Goal: Information Seeking & Learning: Check status

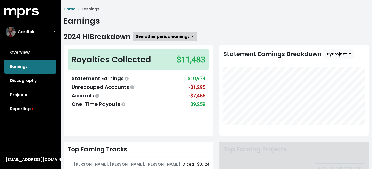
click at [177, 39] on span "See other period earnings" at bounding box center [163, 37] width 54 height 6
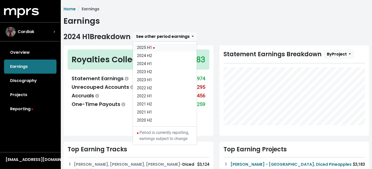
click at [146, 46] on link "2025 H1" at bounding box center [165, 48] width 64 height 8
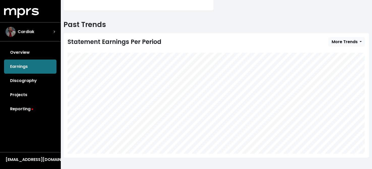
scroll to position [177, 0]
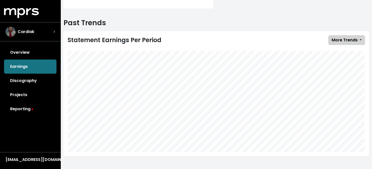
click at [348, 40] on span "More Trends" at bounding box center [345, 40] width 26 height 6
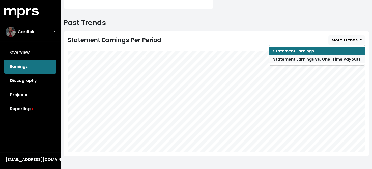
click at [313, 60] on link "Statement Earnings vs. One-Time Payouts" at bounding box center [317, 59] width 96 height 8
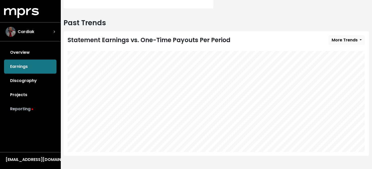
click at [23, 108] on link "Reporting" at bounding box center [30, 109] width 53 height 14
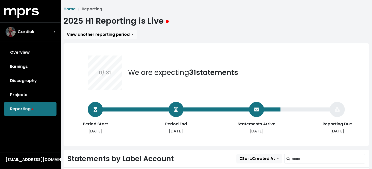
scroll to position [76, 0]
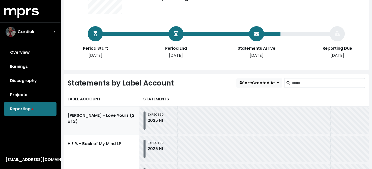
click at [108, 118] on link "[PERSON_NAME] - Love Yourz (2 of 2)" at bounding box center [102, 121] width 76 height 28
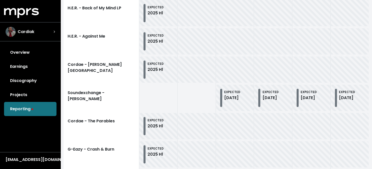
scroll to position [136, 0]
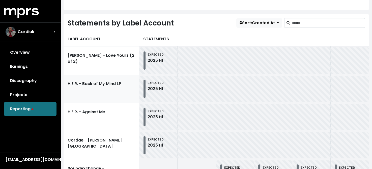
click at [116, 82] on link "H.E.R. - Back of My Mind LP" at bounding box center [102, 89] width 76 height 28
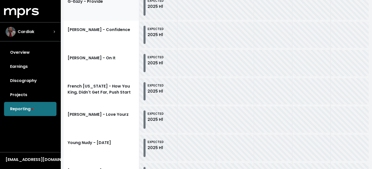
scroll to position [388, 0]
click at [97, 58] on link "[PERSON_NAME] - On It" at bounding box center [102, 62] width 76 height 28
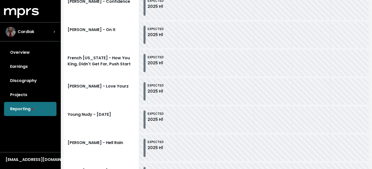
scroll to position [439, 0]
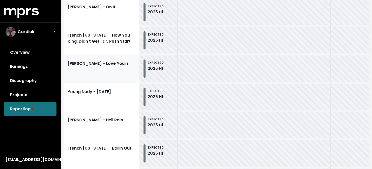
click at [97, 60] on link "[PERSON_NAME] - Love Yourz" at bounding box center [102, 69] width 76 height 28
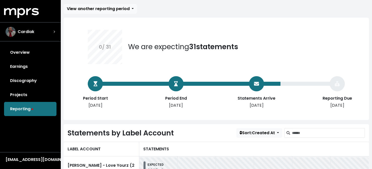
scroll to position [76, 0]
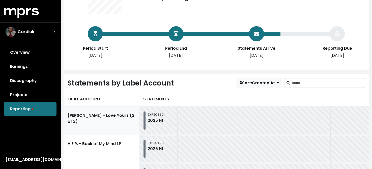
click at [107, 114] on link "[PERSON_NAME] - Love Yourz (2 of 2)" at bounding box center [102, 121] width 76 height 28
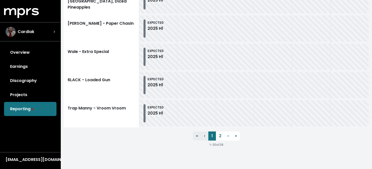
scroll to position [595, 0]
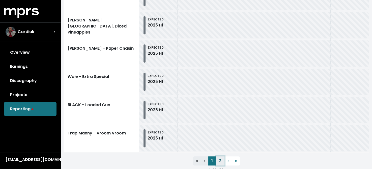
click at [221, 160] on link "2" at bounding box center [220, 161] width 9 height 9
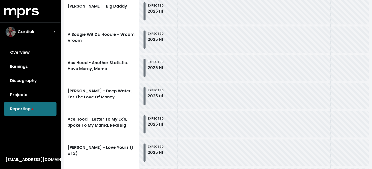
scroll to position [205, 0]
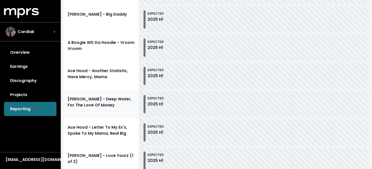
click at [95, 100] on link "[PERSON_NAME] - Deep Water, For The Love Of Money" at bounding box center [102, 104] width 76 height 28
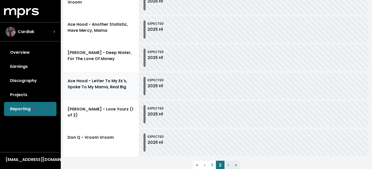
scroll to position [281, 0]
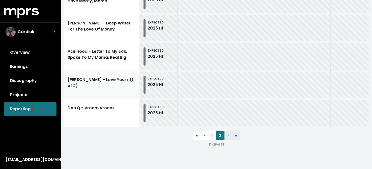
click at [122, 83] on link "[PERSON_NAME] - Love Yourz (1 of 2)" at bounding box center [102, 85] width 76 height 28
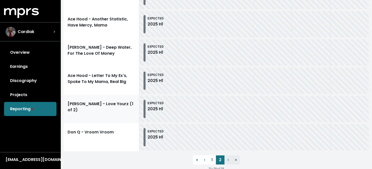
scroll to position [231, 0]
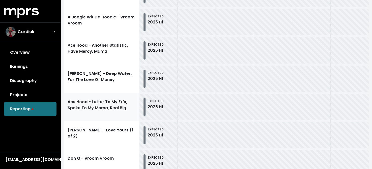
click at [120, 106] on link "Ace Hood - Letter To My Ex's, Spoke To My Mama, Real Big" at bounding box center [102, 107] width 76 height 28
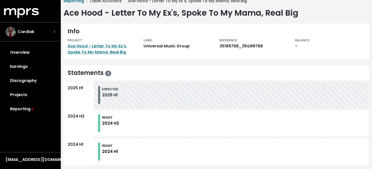
scroll to position [13, 0]
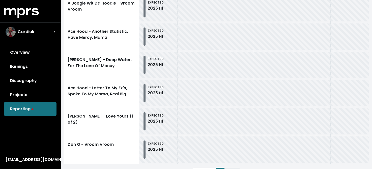
scroll to position [281, 0]
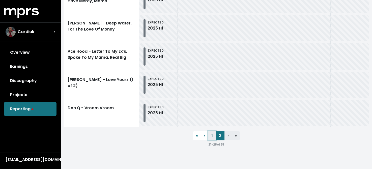
click at [213, 136] on link "1" at bounding box center [213, 135] width 8 height 9
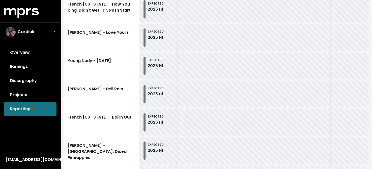
scroll to position [469, 0]
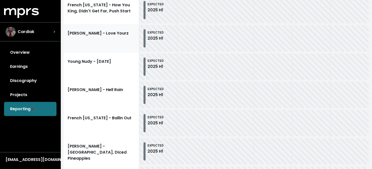
click at [106, 34] on link "[PERSON_NAME] - Love Yourz" at bounding box center [102, 38] width 76 height 28
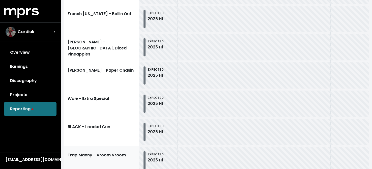
scroll to position [545, 0]
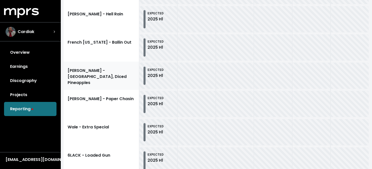
click at [116, 79] on link "[PERSON_NAME] - [GEOGRAPHIC_DATA], Diced Pineapples" at bounding box center [102, 76] width 76 height 28
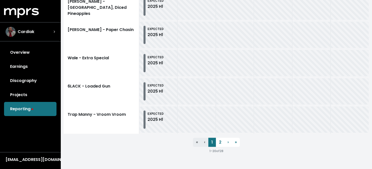
scroll to position [621, 0]
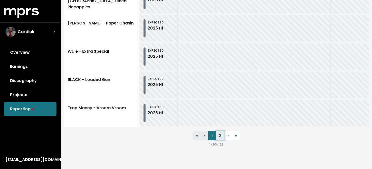
click at [221, 135] on link "2" at bounding box center [220, 135] width 9 height 9
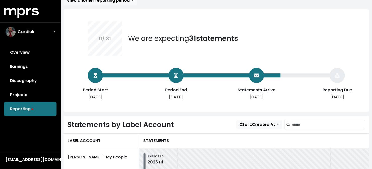
scroll to position [4, 0]
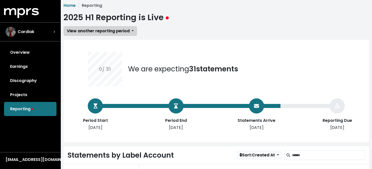
click at [128, 31] on span "View another reporting period" at bounding box center [98, 31] width 63 height 6
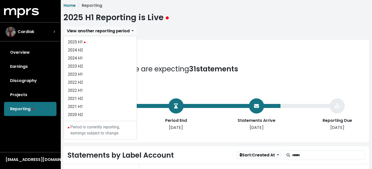
click at [197, 28] on div "View another reporting period 2025 H1 2024 H2 2024 H1 2023 H2 2023 H1 2022 H2 2…" at bounding box center [217, 31] width 306 height 10
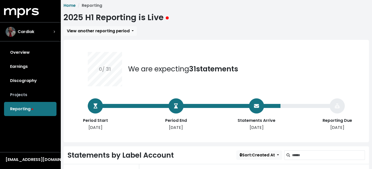
click at [22, 95] on link "Projects" at bounding box center [30, 95] width 53 height 14
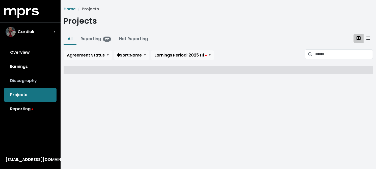
click at [26, 81] on link "Discography" at bounding box center [30, 81] width 53 height 14
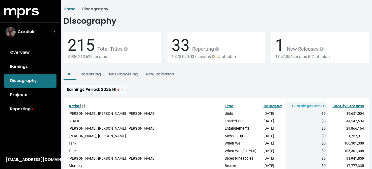
click at [278, 46] on span "1" at bounding box center [279, 45] width 9 height 19
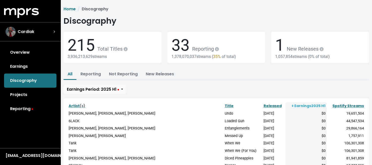
click at [321, 50] on icon at bounding box center [322, 49] width 4 height 4
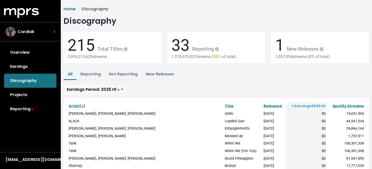
click at [292, 58] on div "1,057,854 streams ( 0% of total)" at bounding box center [320, 56] width 90 height 5
click at [278, 45] on span "1" at bounding box center [279, 45] width 9 height 19
click at [70, 8] on link "Home" at bounding box center [70, 9] width 12 height 6
